Goal: Use online tool/utility: Utilize a website feature to perform a specific function

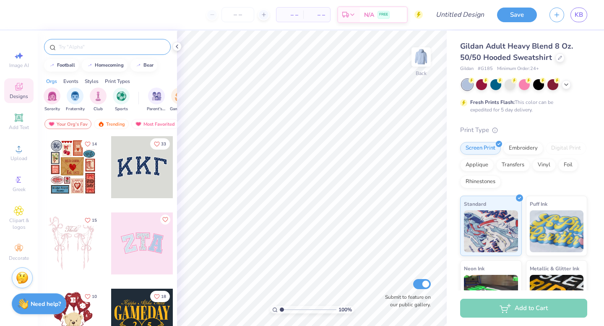
click at [79, 51] on div at bounding box center [107, 47] width 127 height 16
click at [16, 64] on span "Image AI" at bounding box center [19, 65] width 20 height 7
select select "4"
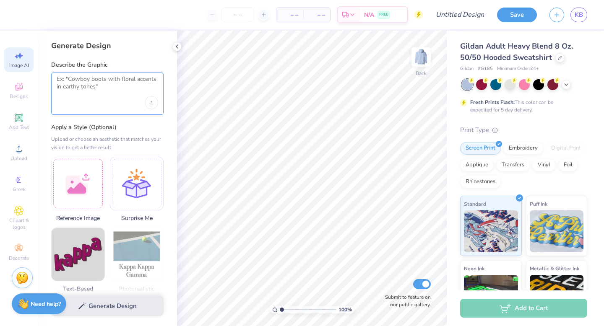
click at [107, 81] on textarea at bounding box center [108, 86] width 102 height 21
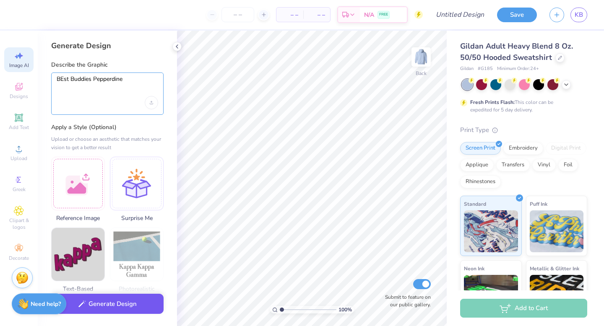
type textarea "BEst Buddies Pepperdine"
click at [101, 304] on button "Generate Design" at bounding box center [107, 304] width 112 height 21
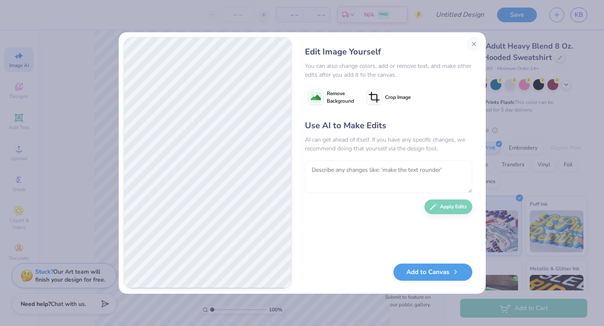
click at [327, 181] on textarea at bounding box center [388, 177] width 167 height 33
type textarea "use the best buddies logo and make it orange"
click at [454, 202] on button "Apply Edits" at bounding box center [449, 205] width 48 height 15
click at [475, 41] on button "Close" at bounding box center [473, 43] width 13 height 13
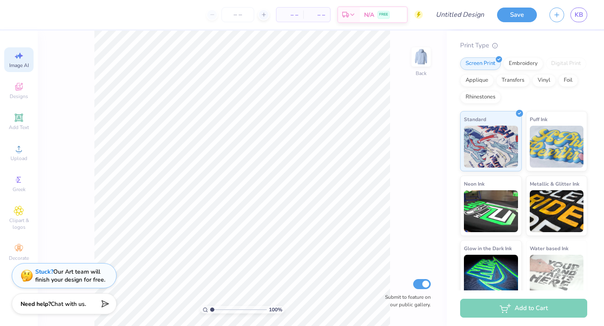
scroll to position [95, 0]
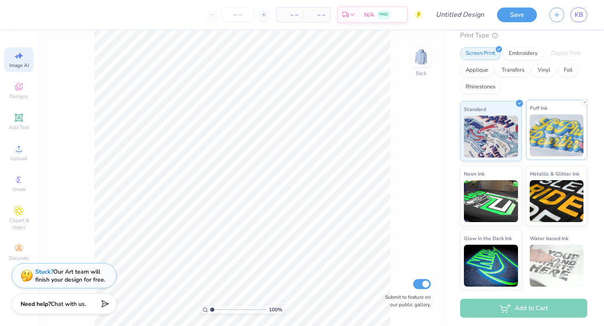
click at [555, 144] on img at bounding box center [557, 136] width 54 height 42
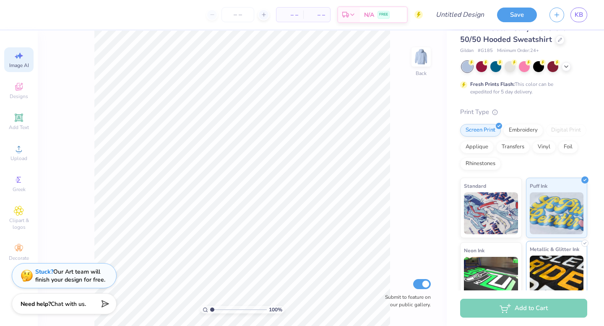
scroll to position [48, 0]
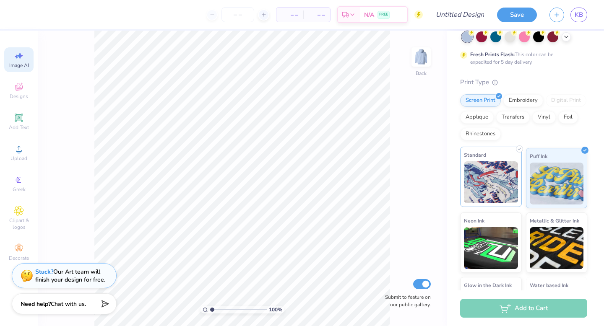
click at [510, 188] on img at bounding box center [491, 183] width 54 height 42
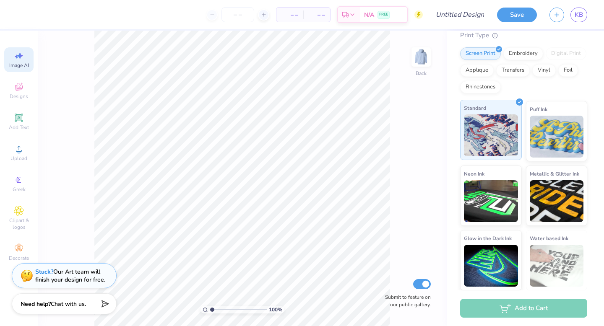
scroll to position [94, 0]
